Goal: Find specific page/section: Find specific page/section

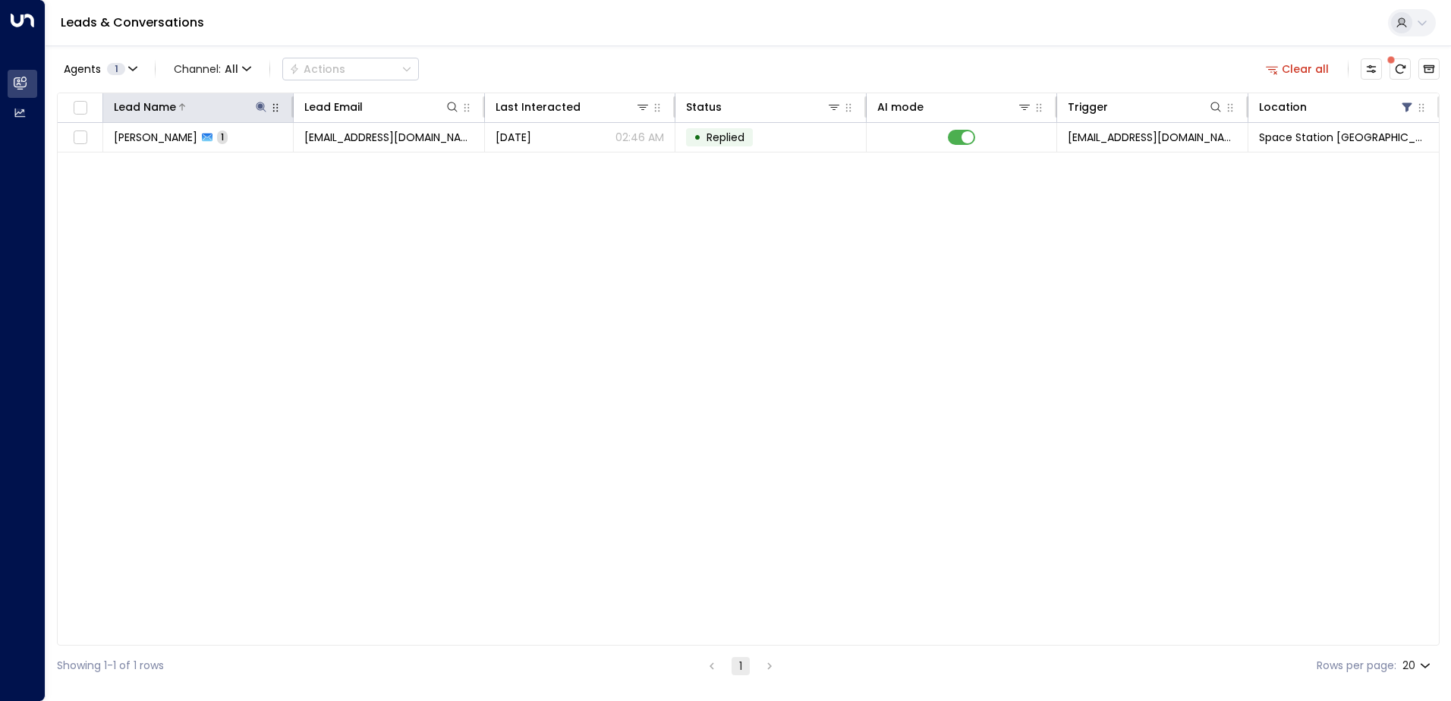
click at [258, 106] on icon at bounding box center [261, 107] width 10 height 10
click at [357, 159] on icon "button" at bounding box center [356, 162] width 10 height 10
click at [315, 160] on input "text" at bounding box center [260, 162] width 209 height 28
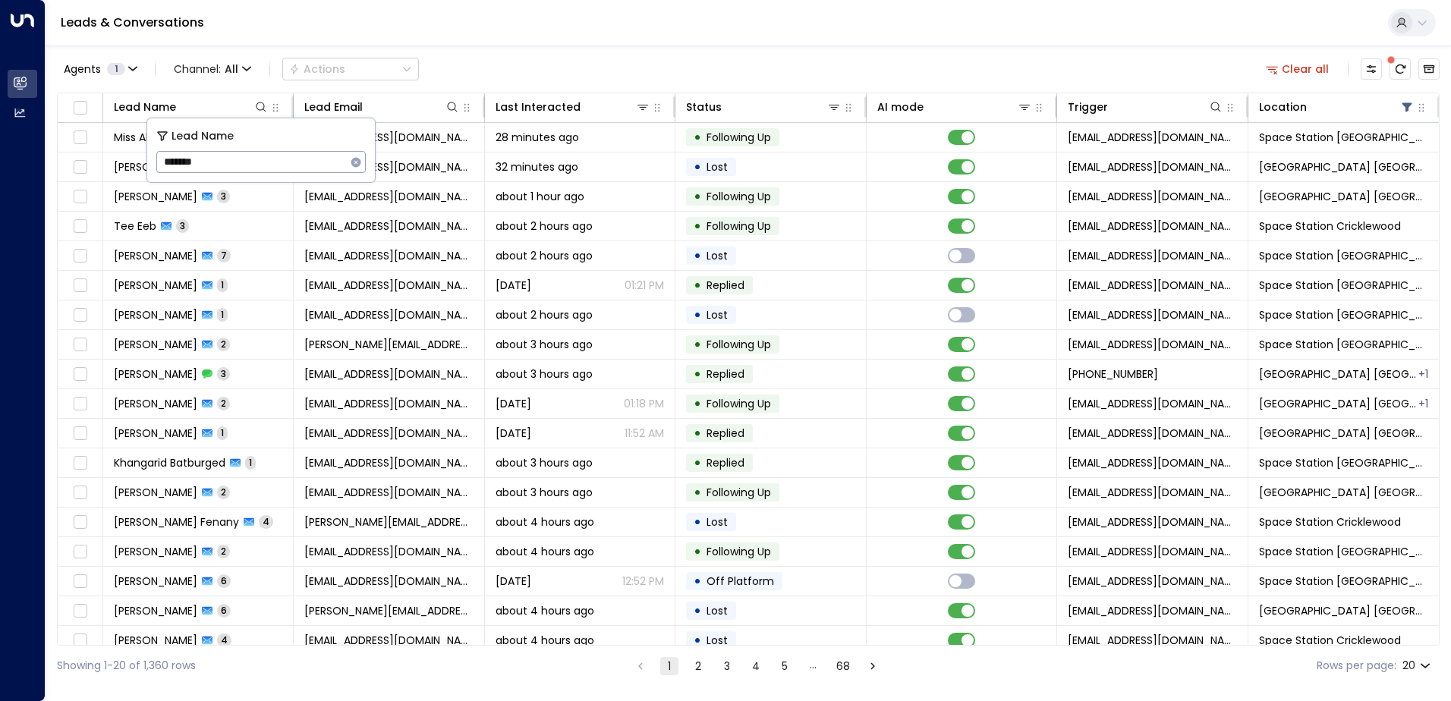
type input "*******"
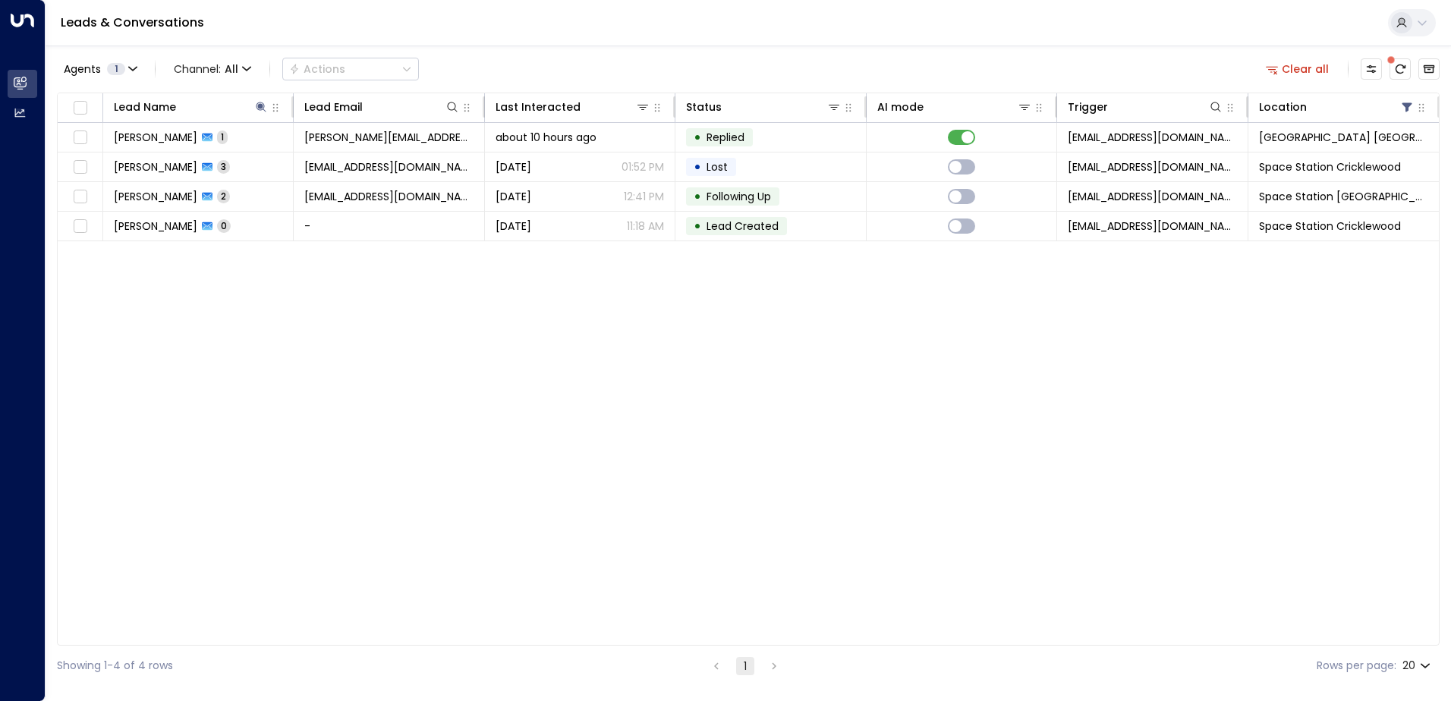
click at [413, 387] on div "Lead Name Lead Email Last Interacted Status AI mode Trigger Location [PERSON_NA…" at bounding box center [748, 369] width 1382 height 553
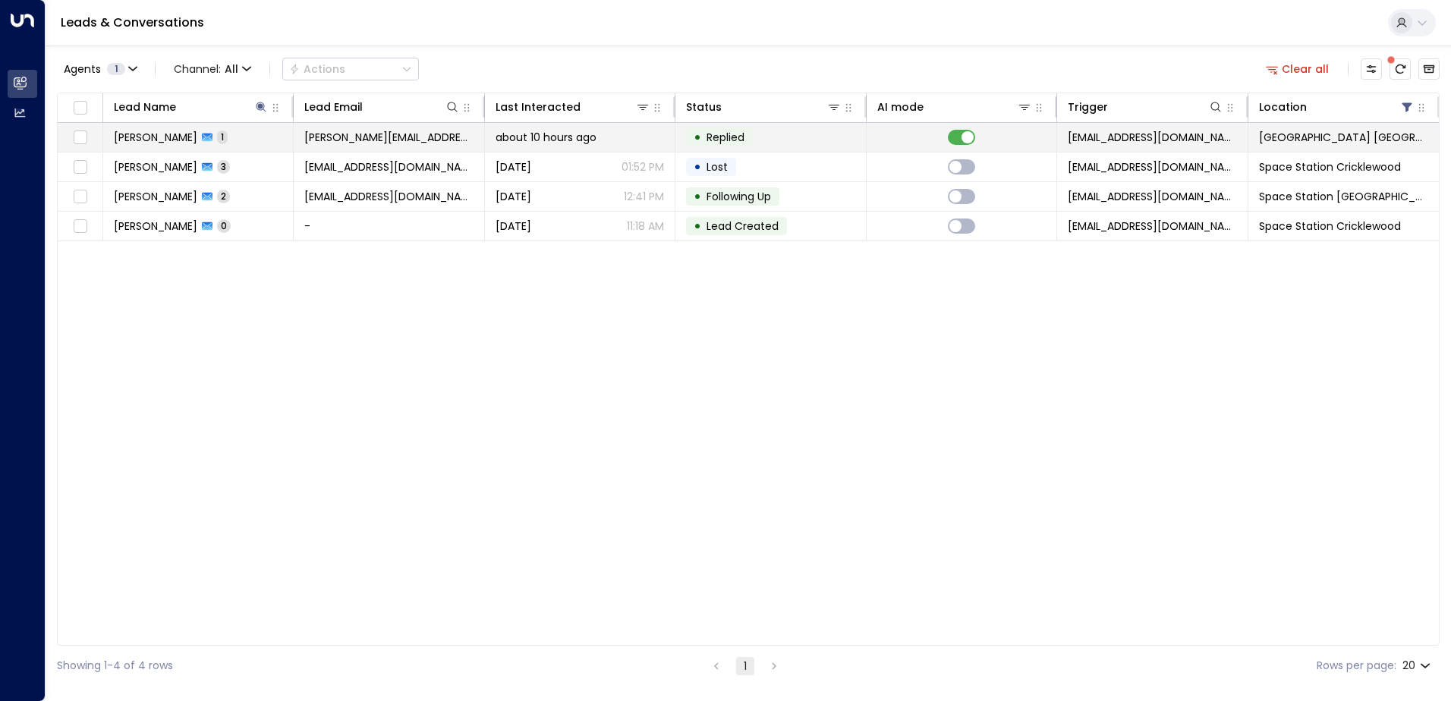
click at [190, 139] on span "[PERSON_NAME]" at bounding box center [155, 137] width 83 height 15
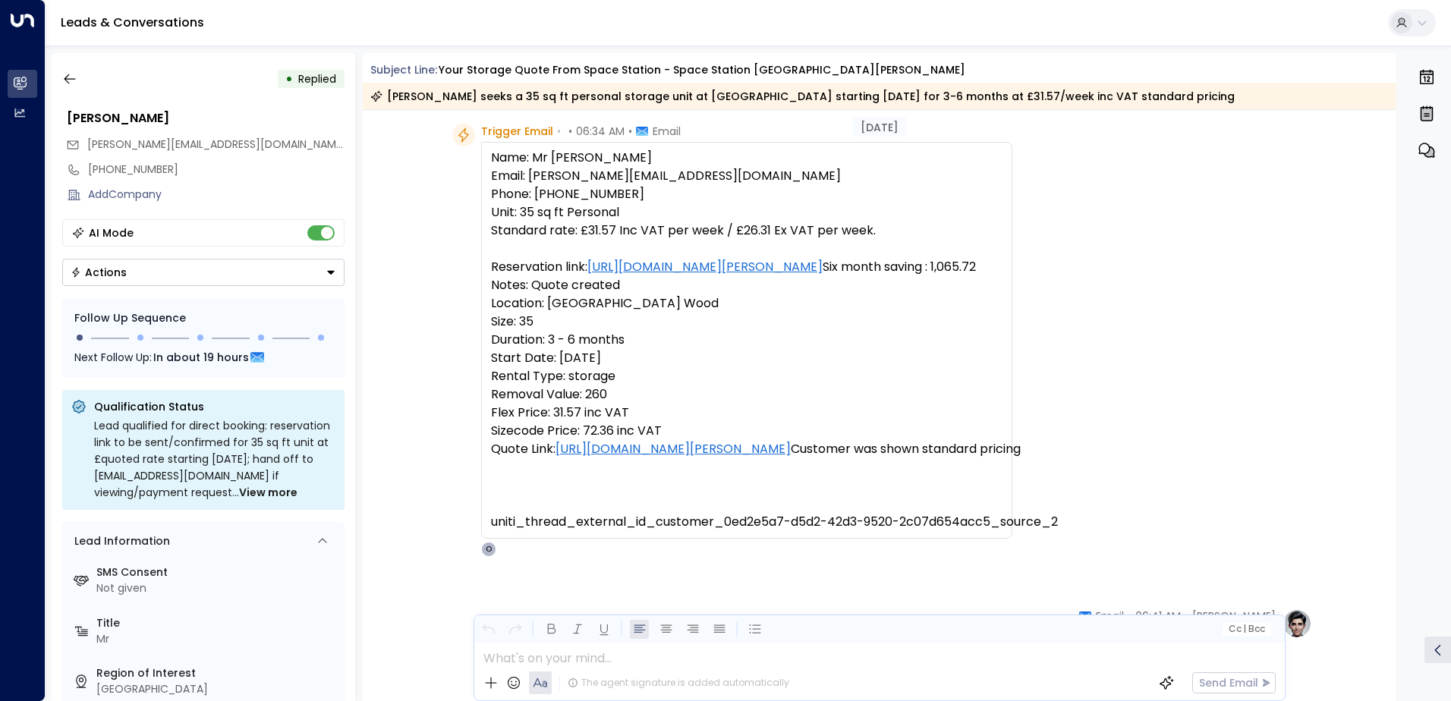
scroll to position [41, 0]
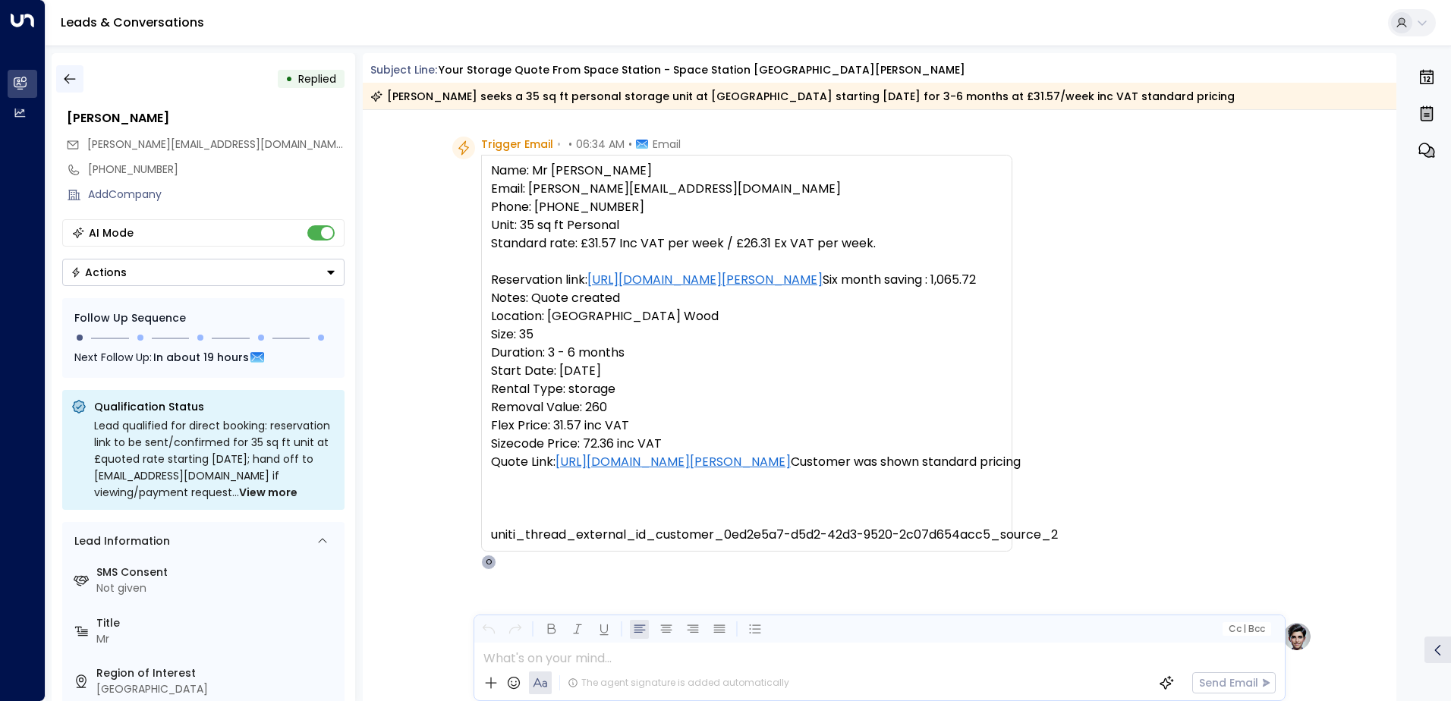
click at [68, 86] on icon "button" at bounding box center [69, 78] width 15 height 15
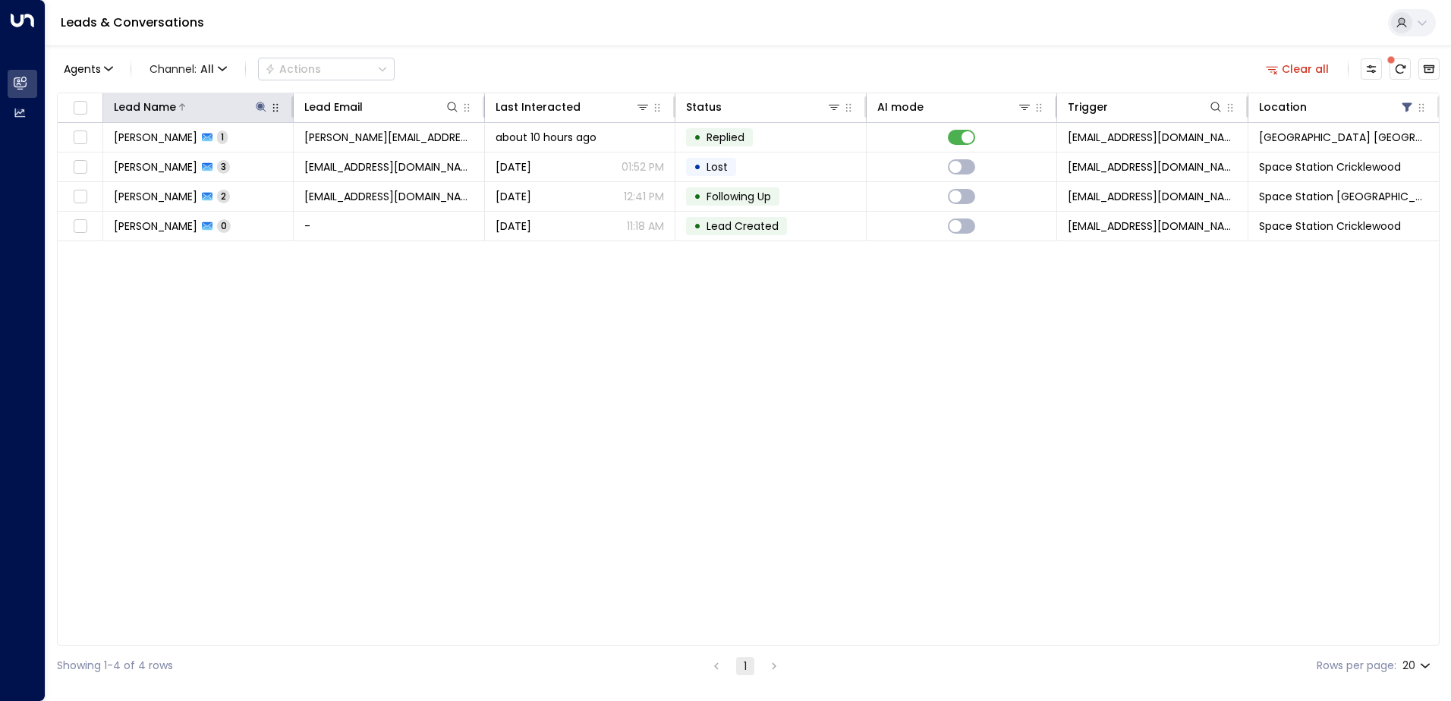
click at [259, 107] on icon at bounding box center [261, 107] width 10 height 10
click at [357, 159] on icon "button" at bounding box center [356, 162] width 10 height 10
click at [290, 165] on input "text" at bounding box center [260, 162] width 209 height 28
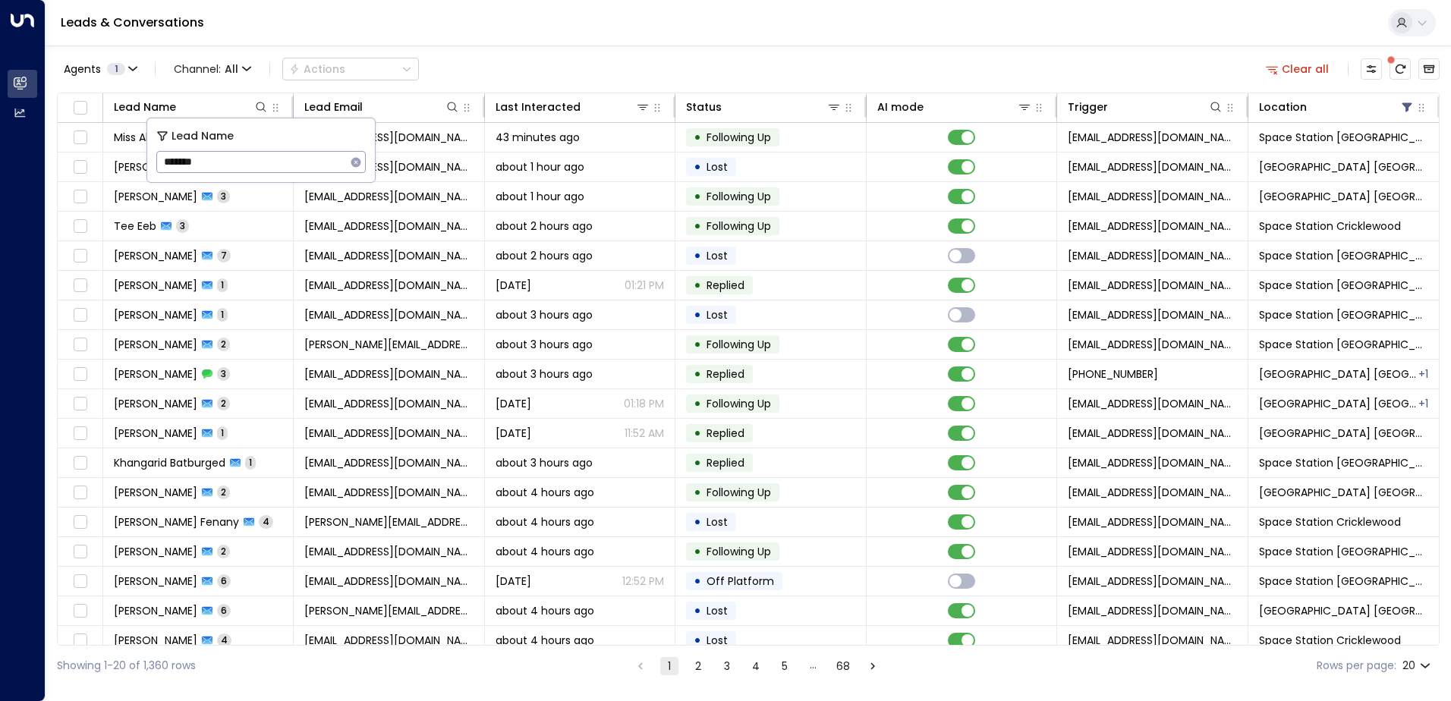
type input "*******"
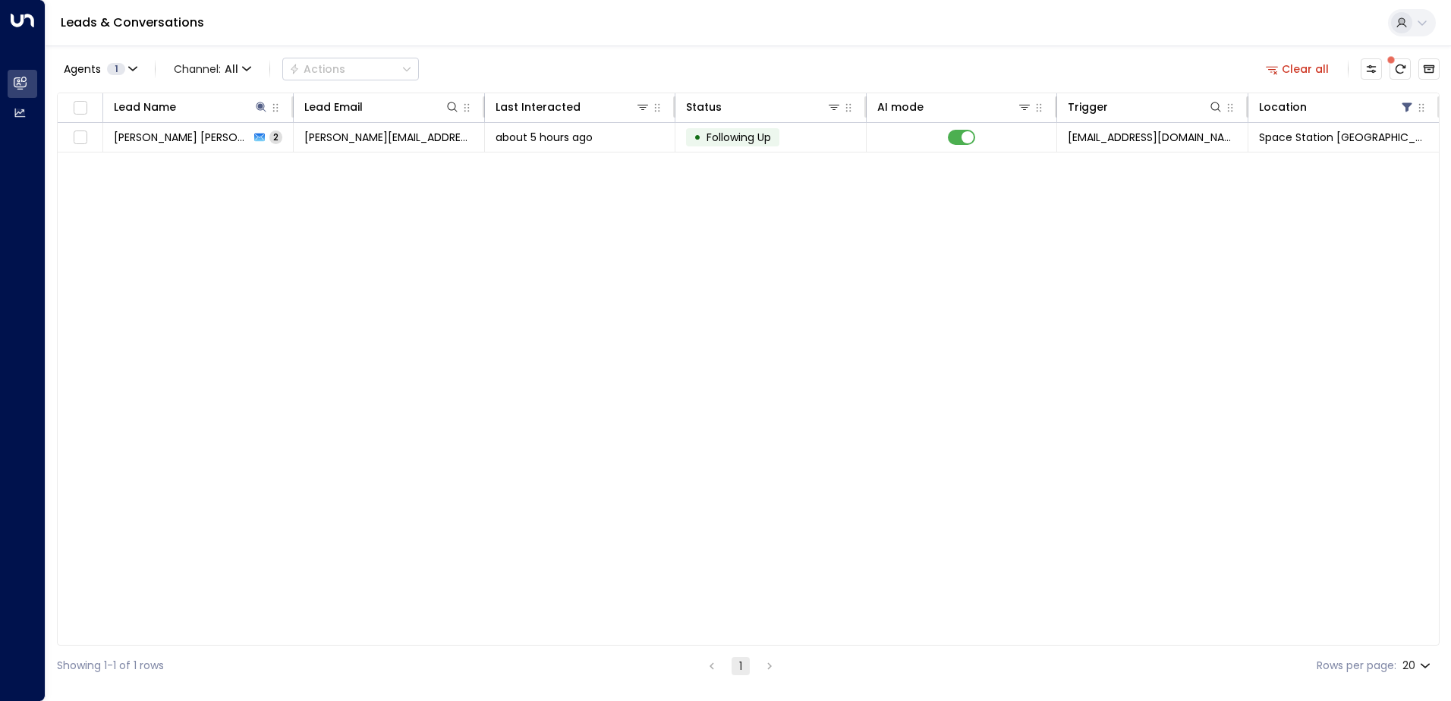
click at [841, 343] on div "Lead Name Lead Email Last Interacted Status AI mode Trigger Location [PERSON_NA…" at bounding box center [748, 369] width 1382 height 553
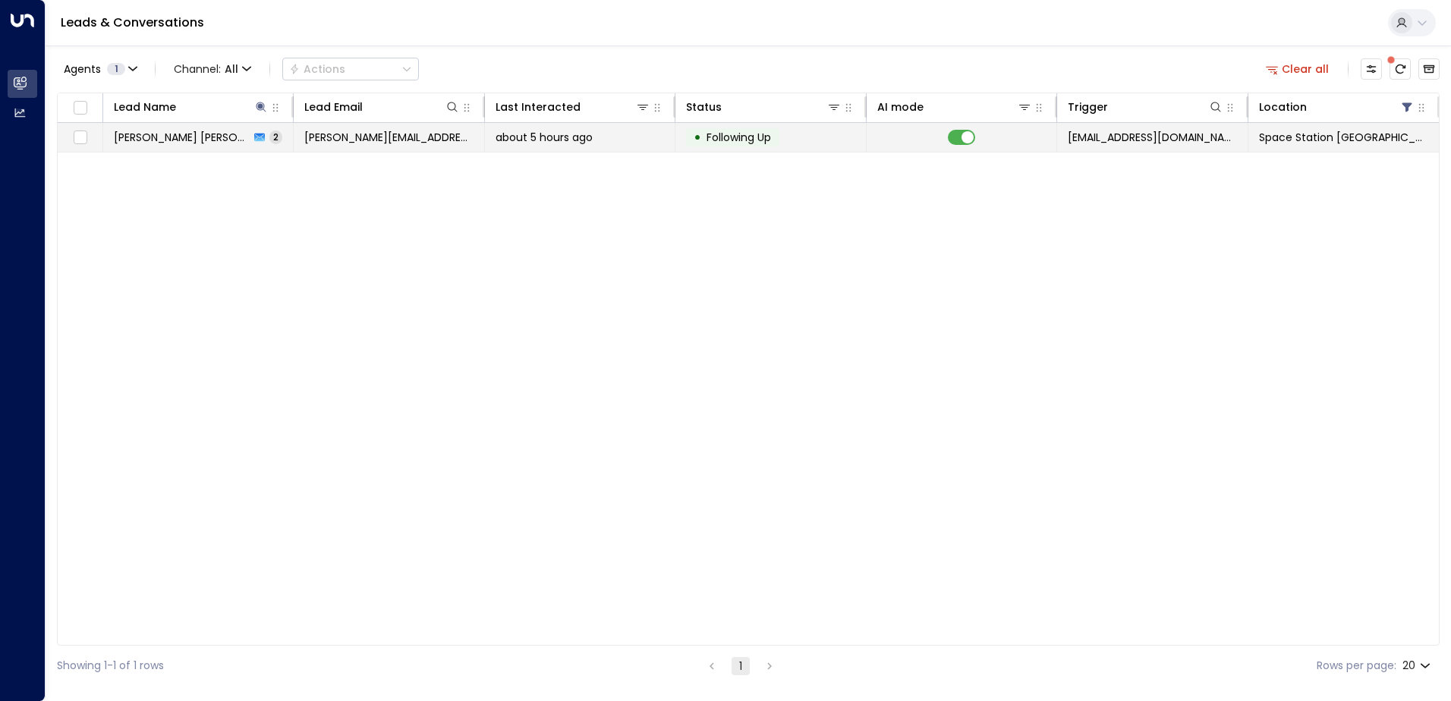
click at [269, 136] on span "2" at bounding box center [275, 136] width 13 height 13
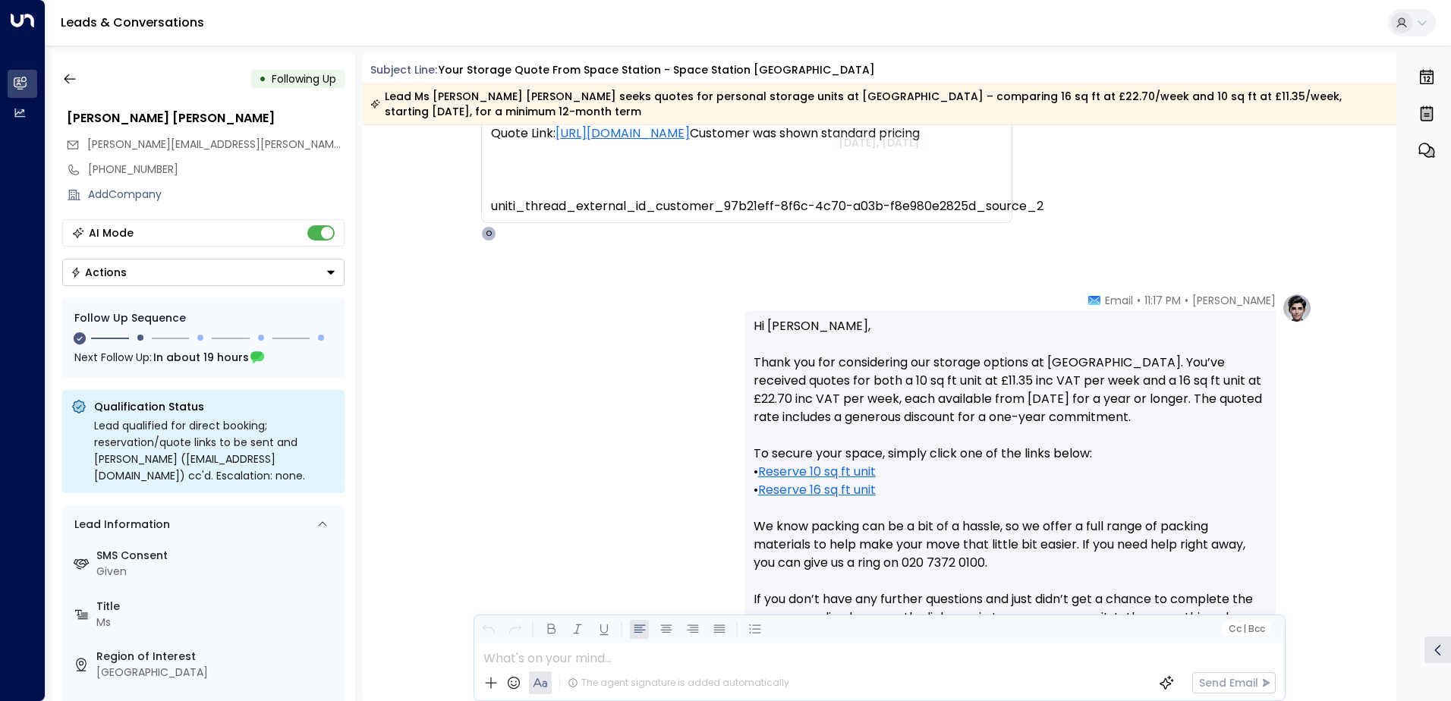
scroll to position [275, 0]
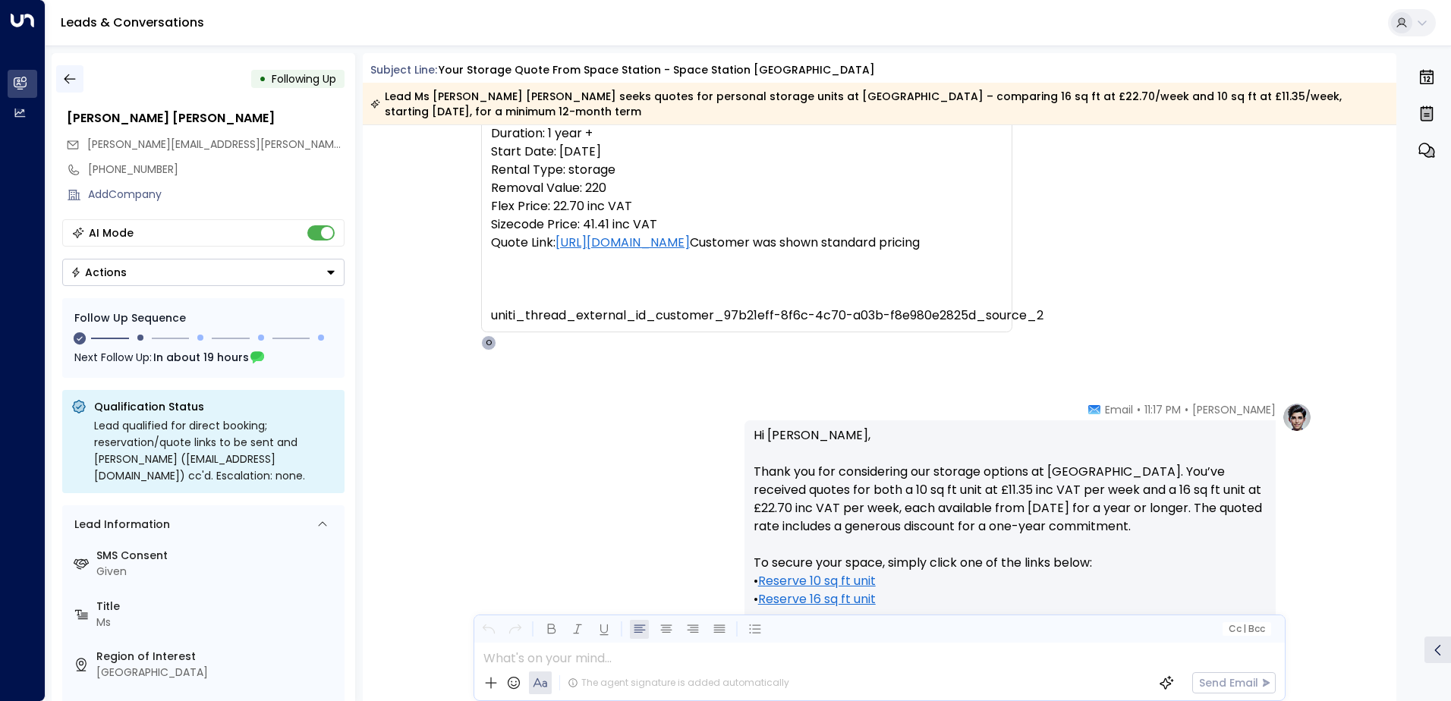
click at [71, 77] on icon "button" at bounding box center [69, 78] width 15 height 15
